Goal: Transaction & Acquisition: Purchase product/service

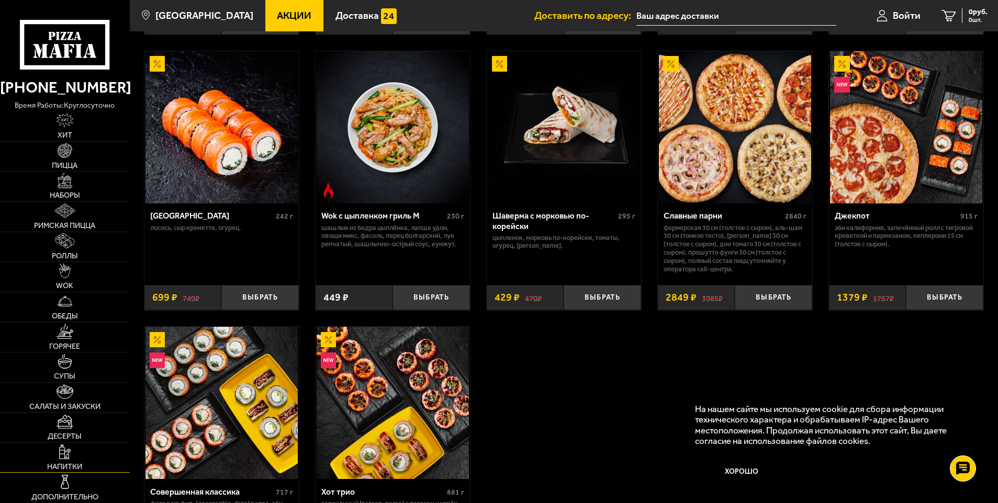
scroll to position [628, 0]
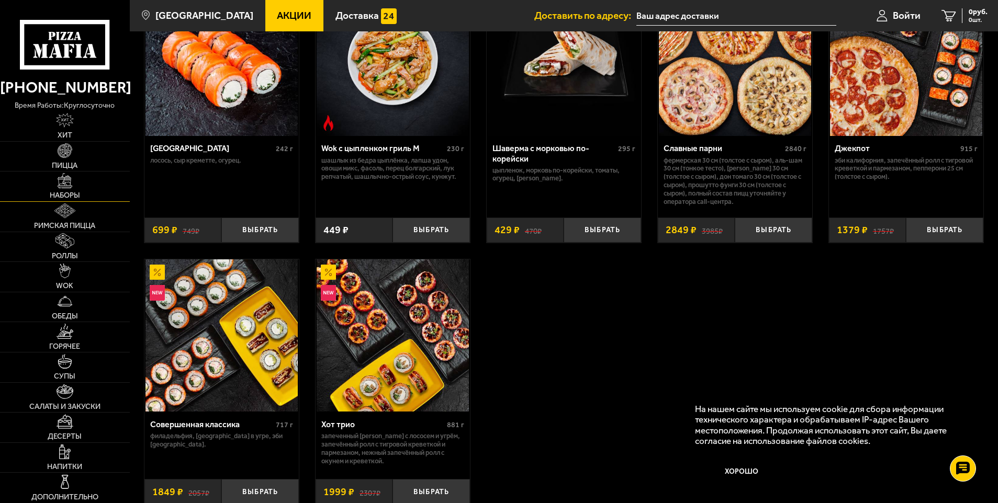
click at [65, 188] on img at bounding box center [65, 180] width 15 height 15
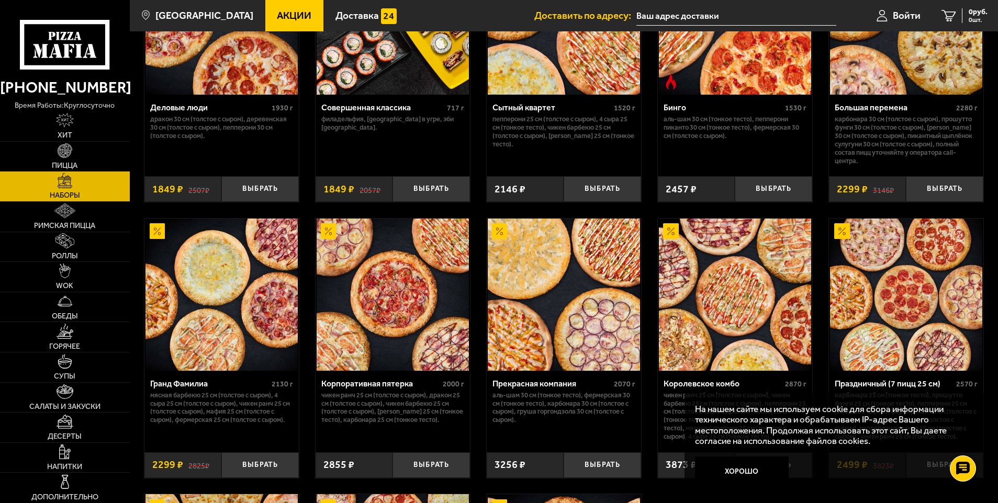
scroll to position [1270, 0]
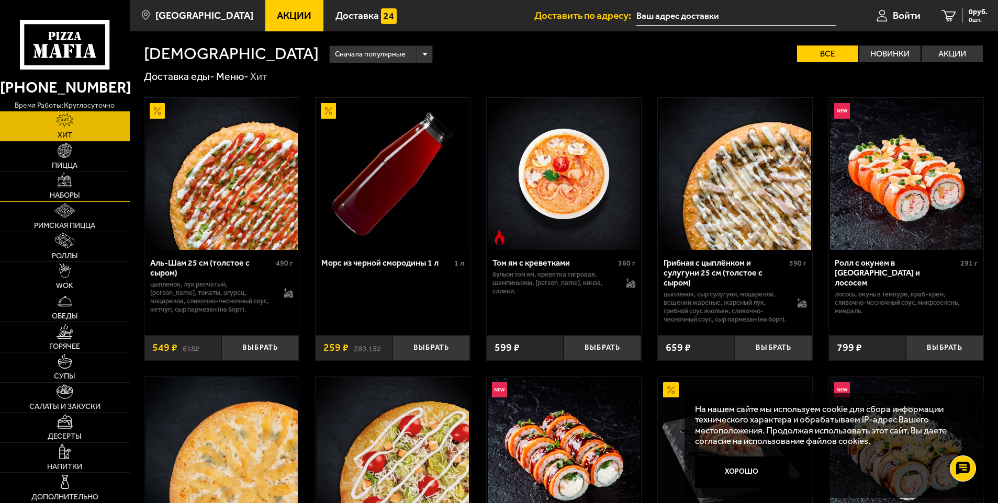
click at [65, 179] on img at bounding box center [65, 180] width 15 height 15
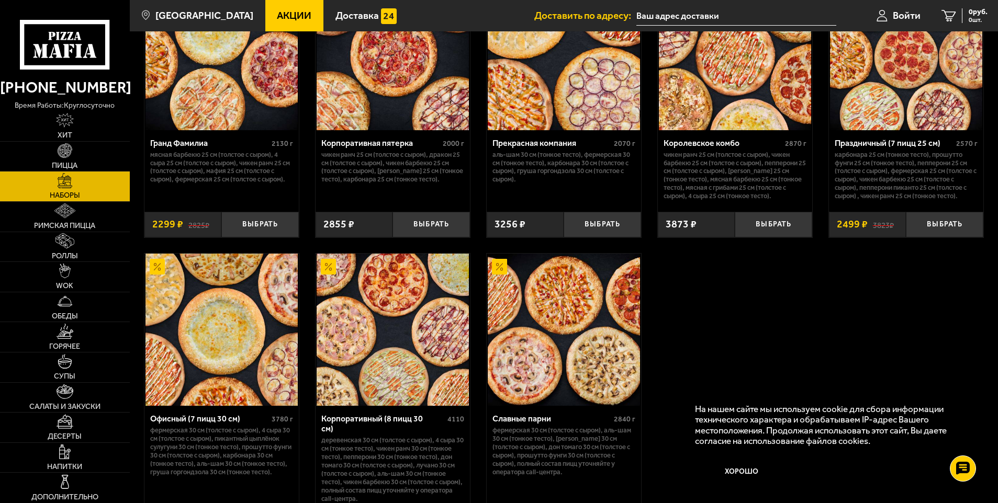
scroll to position [1518, 0]
